Goal: Task Accomplishment & Management: Complete application form

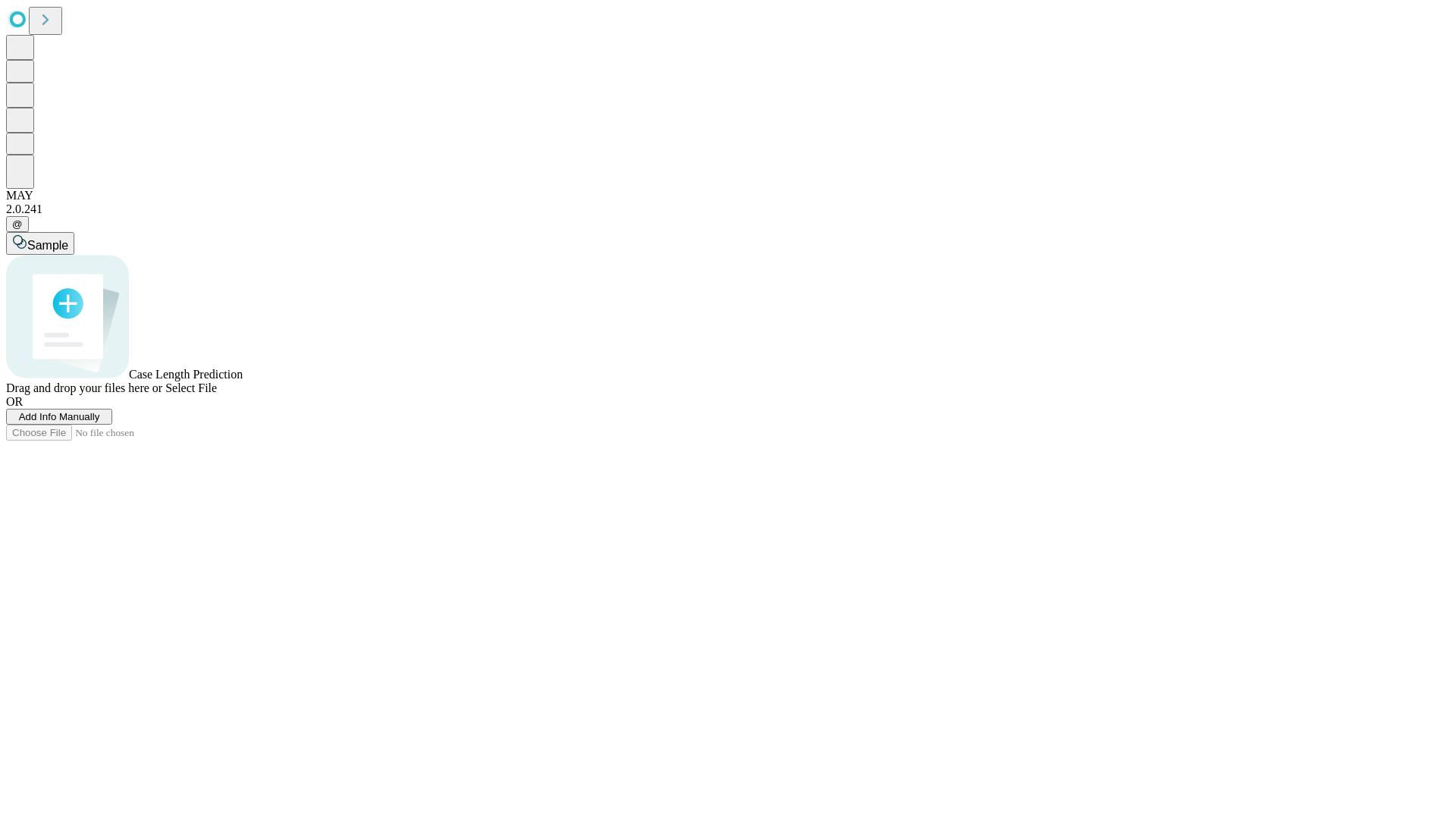
click at [100, 422] on span "Add Info Manually" at bounding box center [59, 417] width 81 height 12
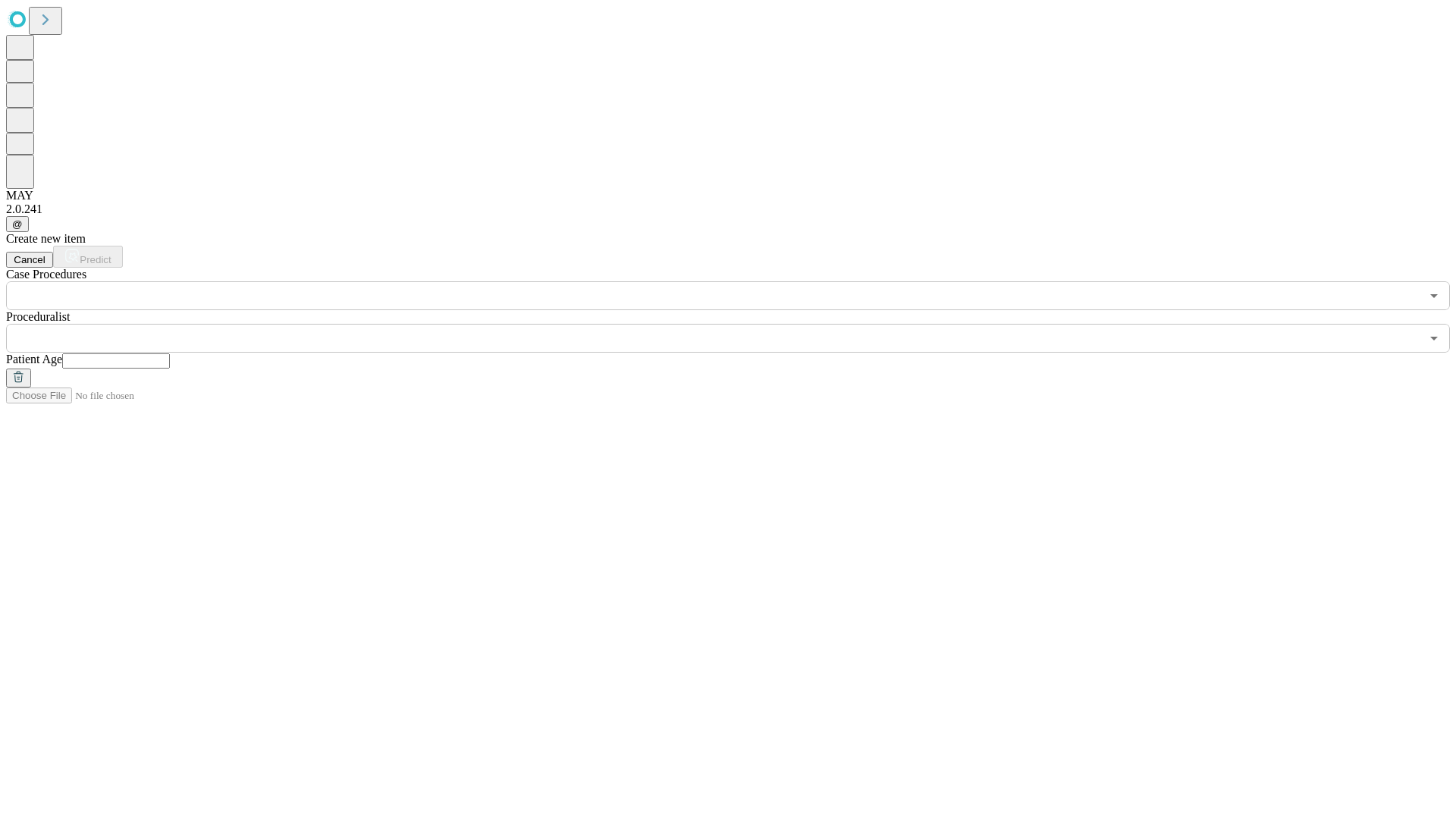
click at [170, 353] on input "text" at bounding box center [116, 361] width 107 height 16
type input "**"
